Goal: Transaction & Acquisition: Book appointment/travel/reservation

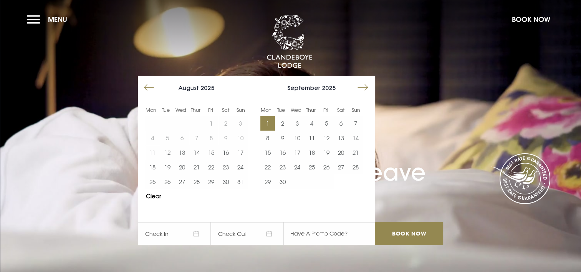
click at [269, 125] on button "1" at bounding box center [267, 123] width 15 height 15
click at [364, 86] on button "Move forward to switch to the next month." at bounding box center [363, 87] width 15 height 15
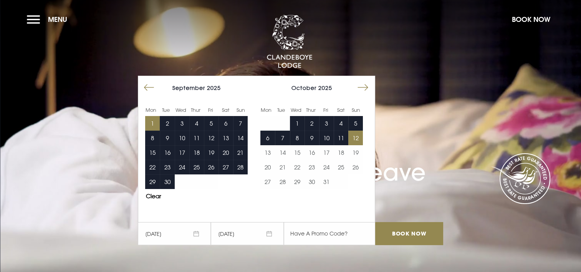
click at [359, 136] on button "12" at bounding box center [355, 138] width 15 height 15
click at [419, 237] on input "Book Now" at bounding box center [409, 233] width 68 height 23
